Goal: Information Seeking & Learning: Learn about a topic

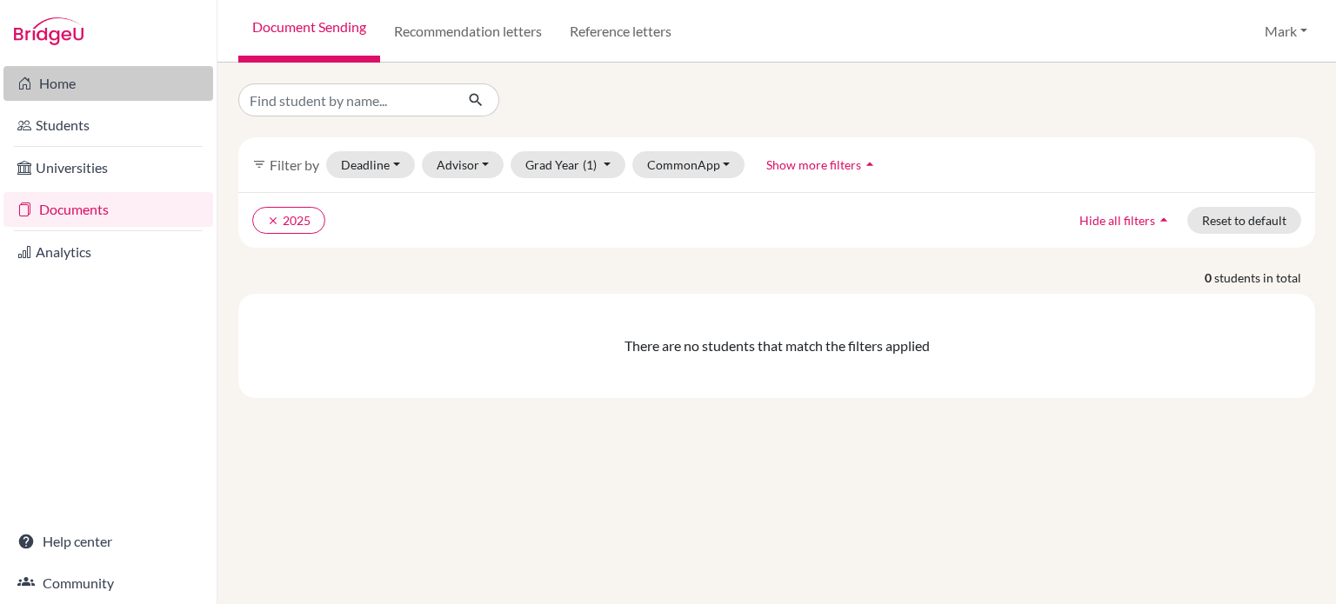
click at [92, 83] on link "Home" at bounding box center [108, 83] width 210 height 35
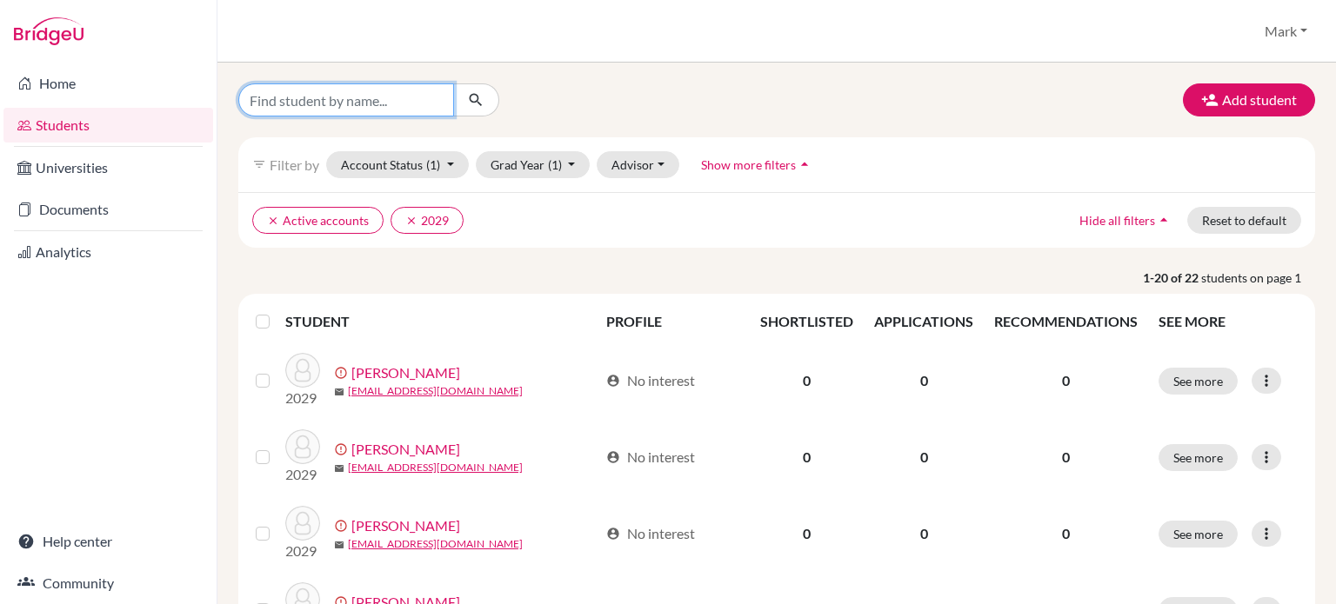
click at [332, 94] on input "Find student by name..." at bounding box center [346, 99] width 216 height 33
type input "adriel"
click button "submit" at bounding box center [476, 99] width 46 height 33
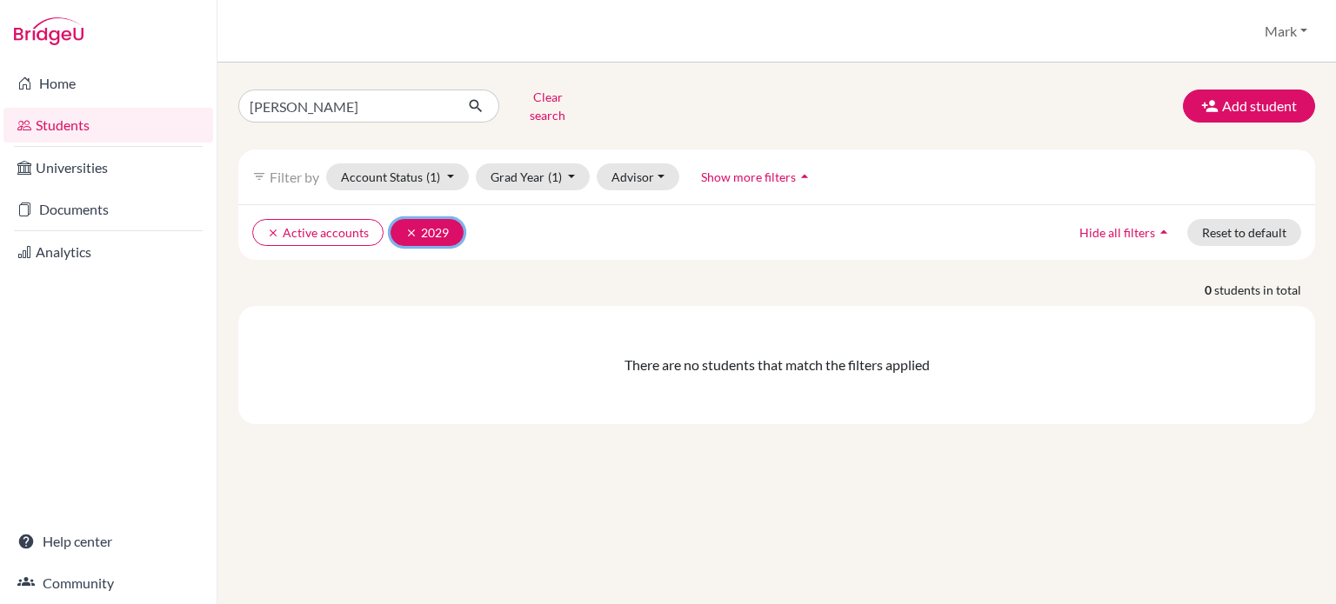
click at [406, 227] on icon "clear" at bounding box center [411, 233] width 12 height 12
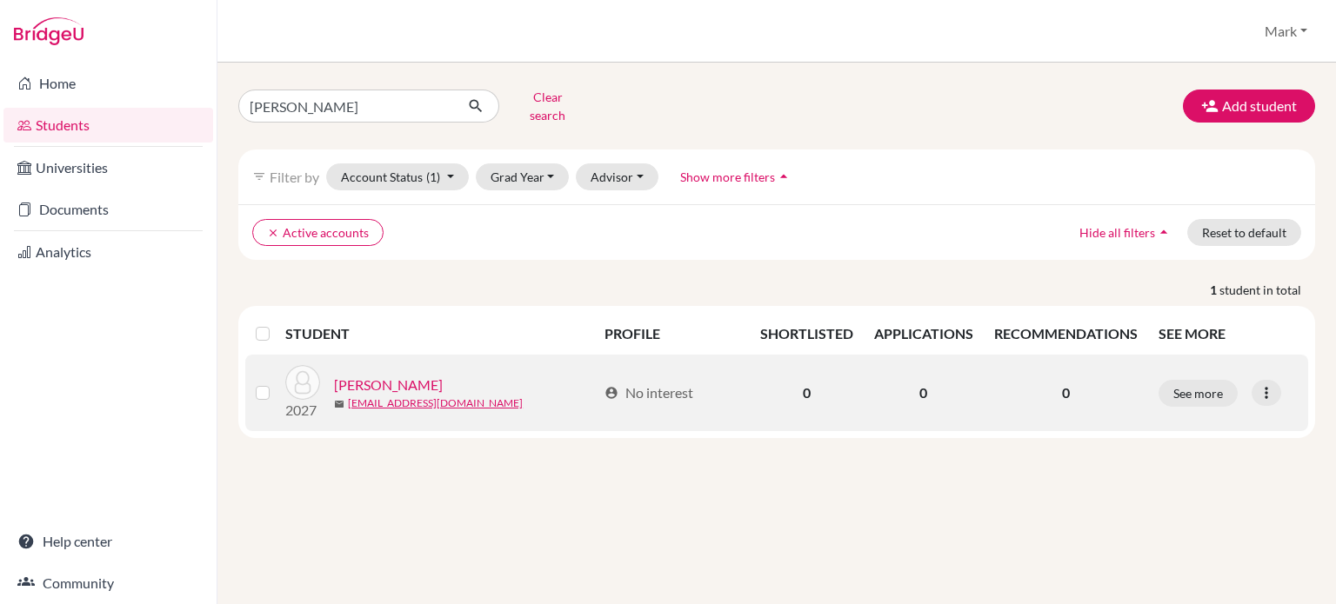
click at [398, 377] on link "Beling, Adriel" at bounding box center [388, 385] width 109 height 21
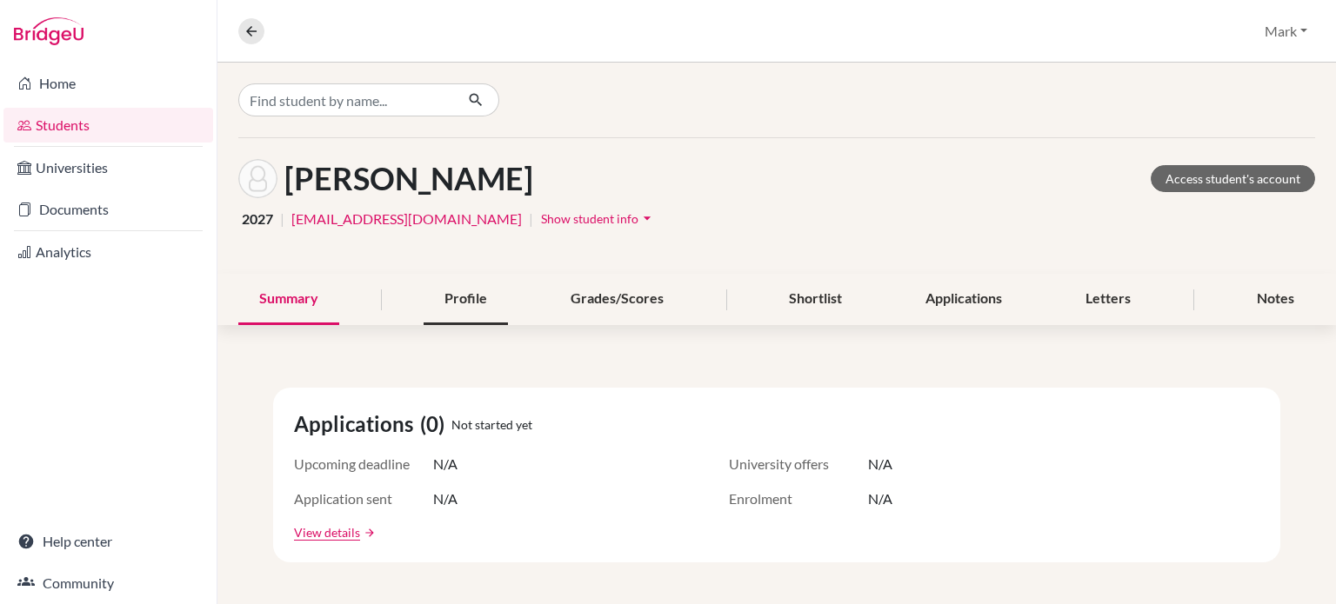
click at [470, 287] on div "Profile" at bounding box center [465, 299] width 84 height 51
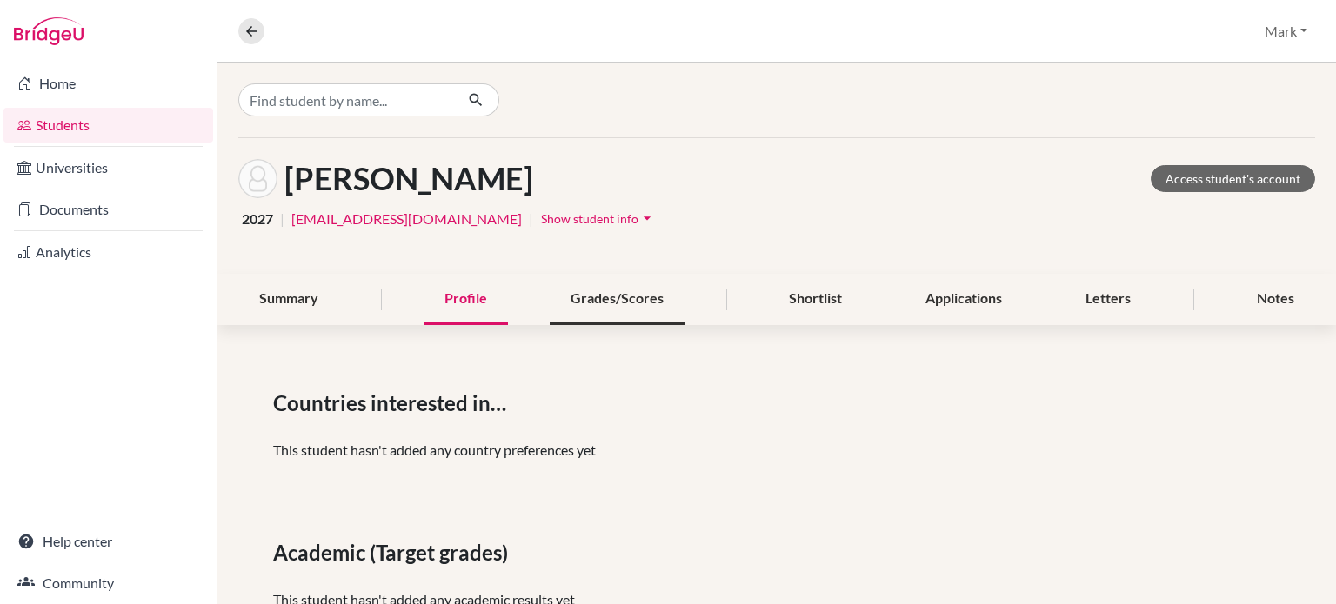
click at [599, 300] on div "Grades/Scores" at bounding box center [617, 299] width 135 height 51
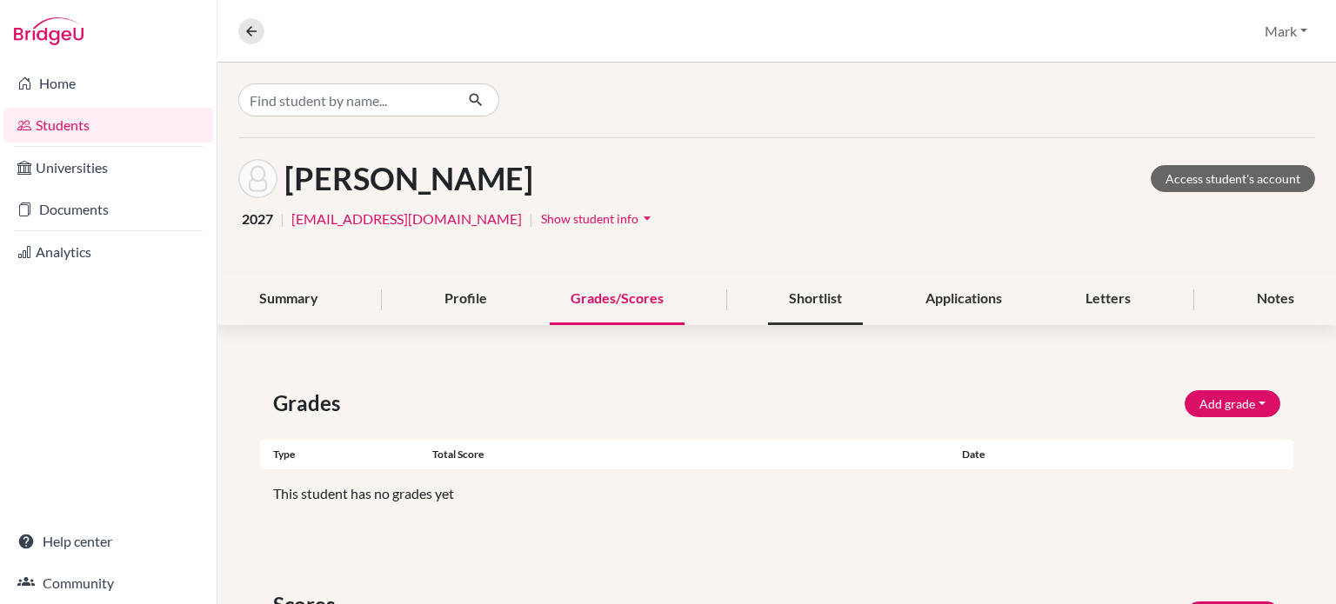
click at [804, 291] on div "Shortlist" at bounding box center [815, 299] width 95 height 51
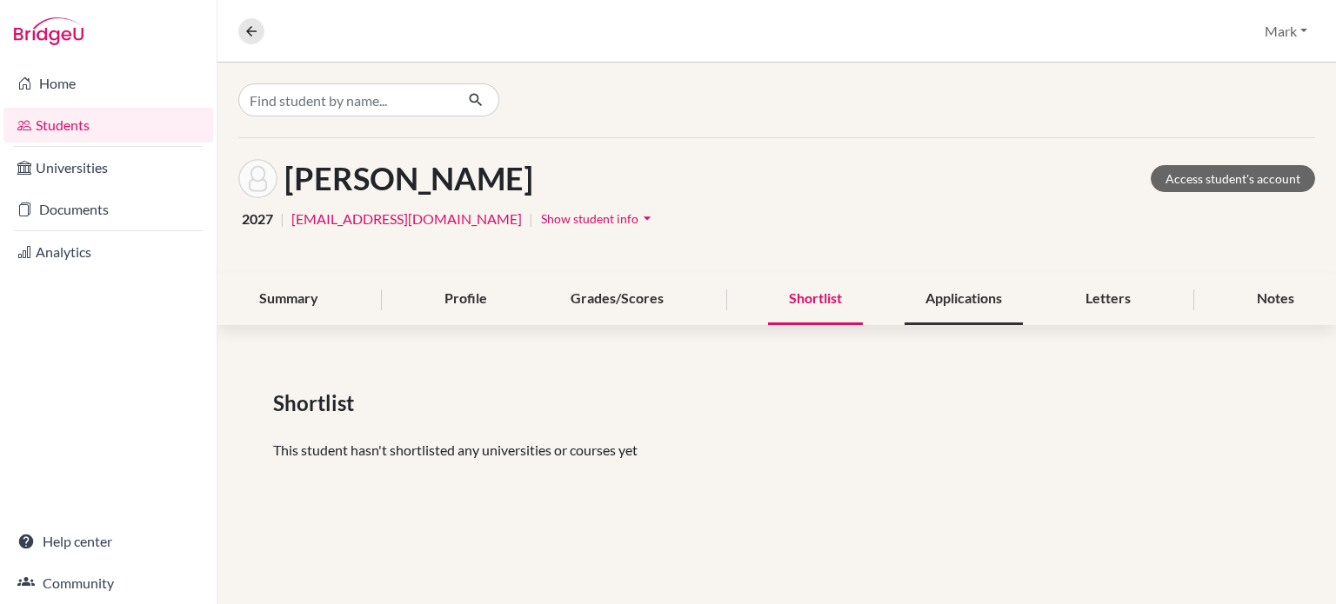
click at [959, 291] on div "Applications" at bounding box center [963, 299] width 118 height 51
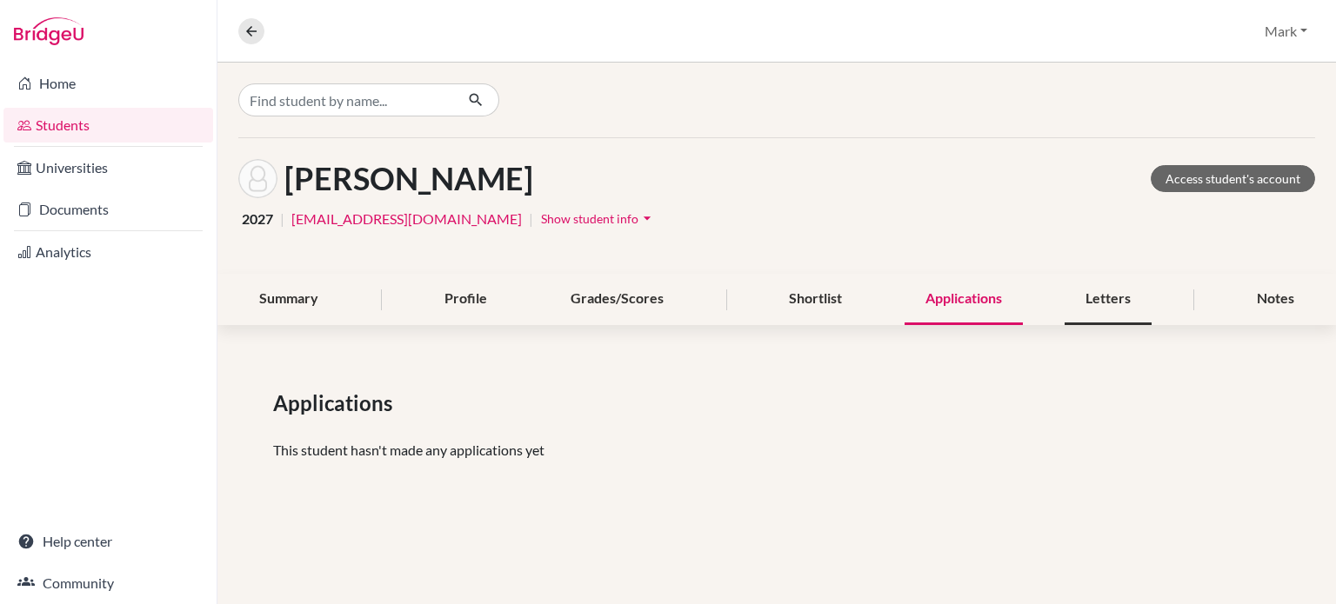
click at [1104, 306] on div "Letters" at bounding box center [1107, 299] width 87 height 51
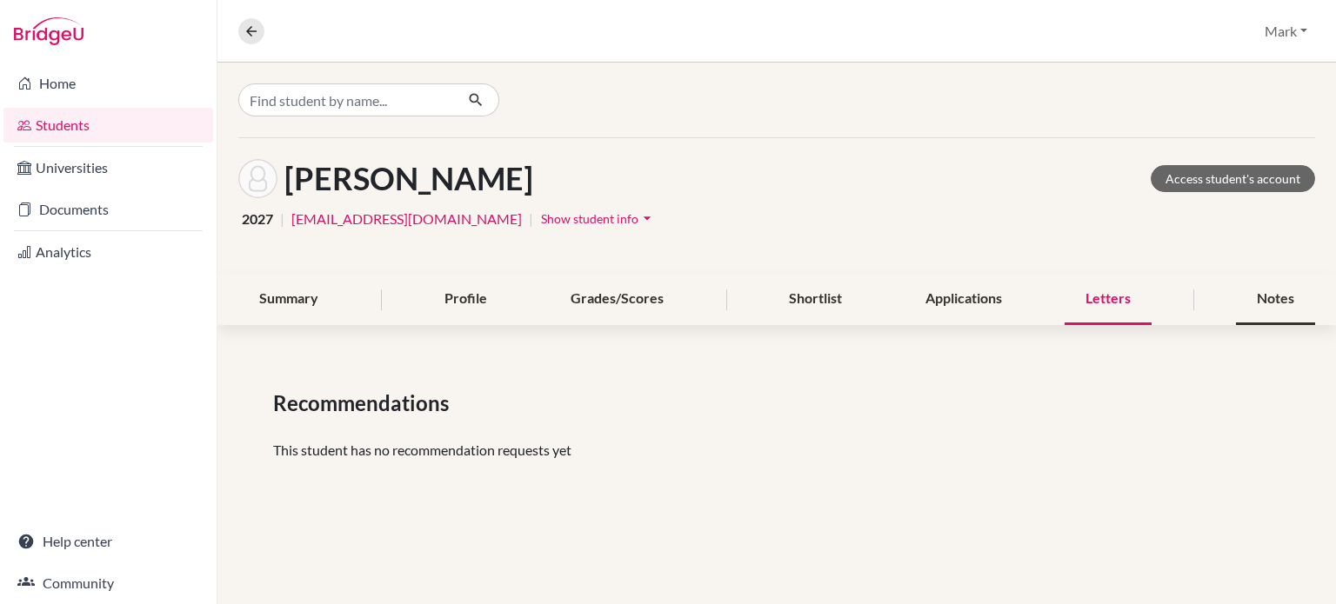
click at [1308, 295] on div "Notes" at bounding box center [1275, 299] width 79 height 51
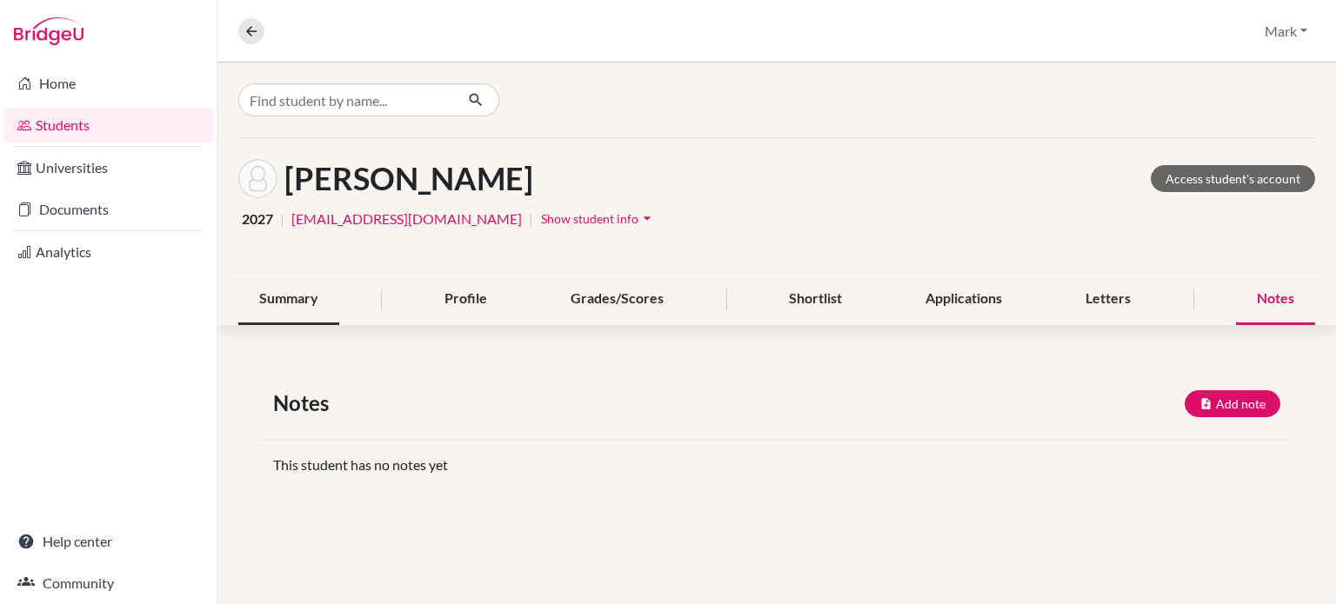
click at [298, 292] on div "Summary" at bounding box center [288, 299] width 101 height 51
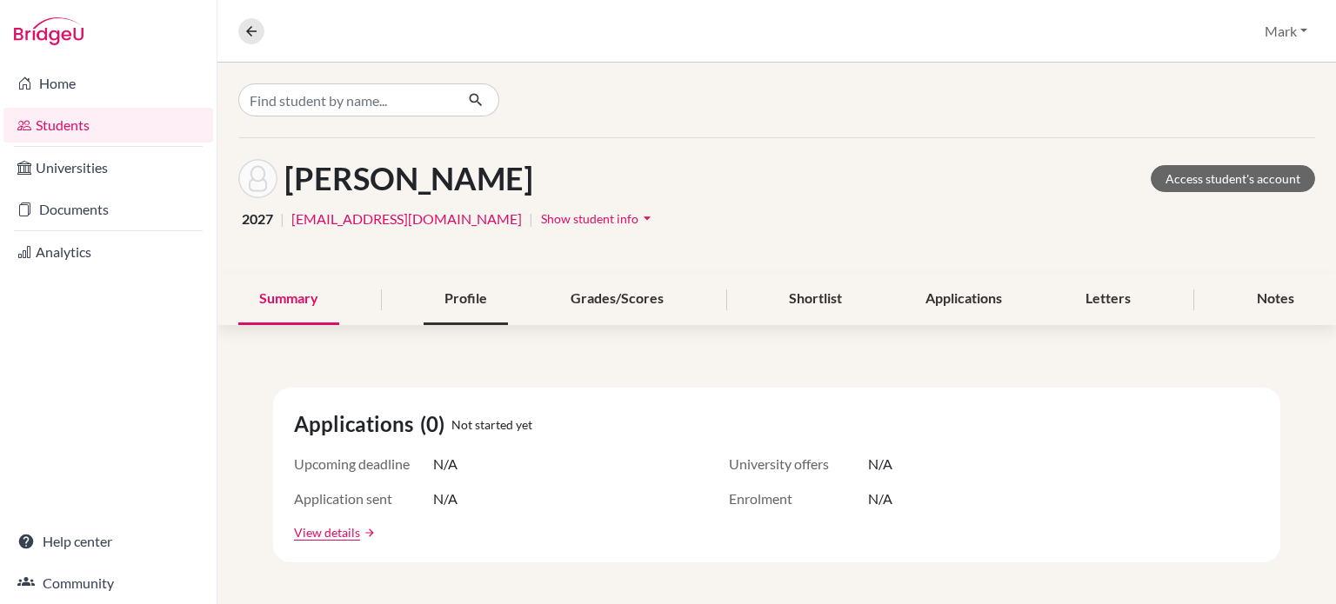
click at [448, 290] on div "Profile" at bounding box center [465, 299] width 84 height 51
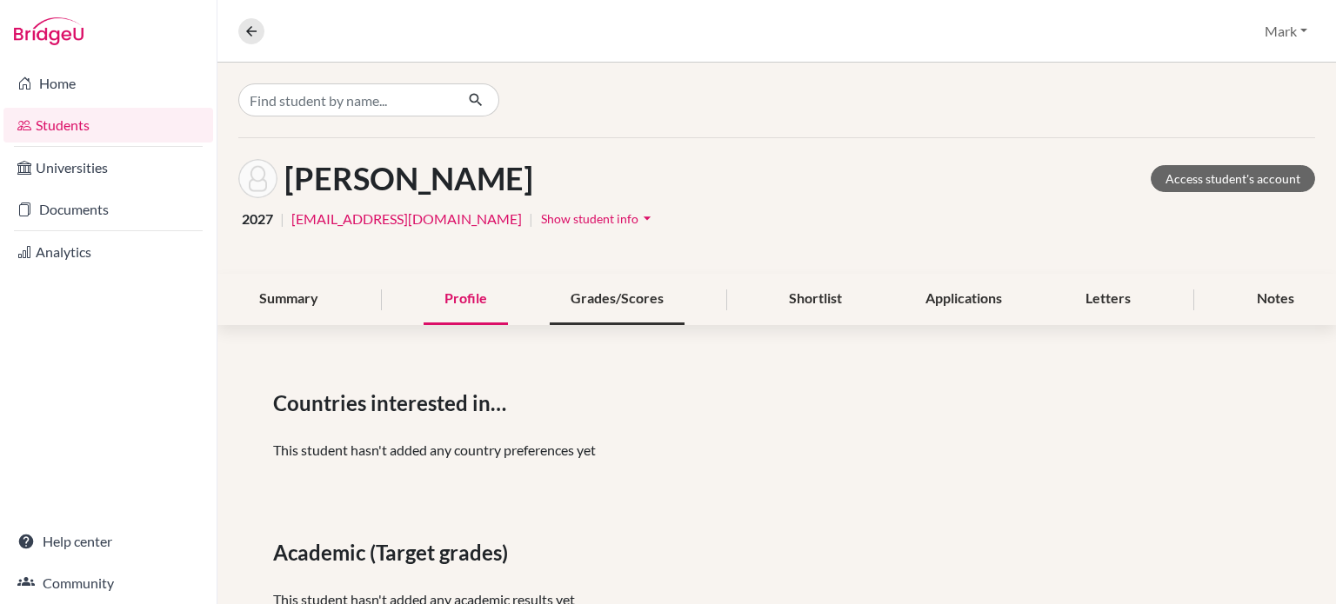
click at [604, 305] on div "Grades/Scores" at bounding box center [617, 299] width 135 height 51
